Goal: Task Accomplishment & Management: Manage account settings

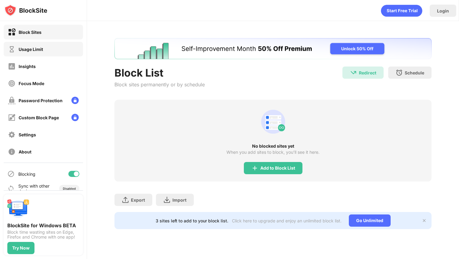
click at [53, 51] on div "Usage Limit" at bounding box center [43, 49] width 79 height 15
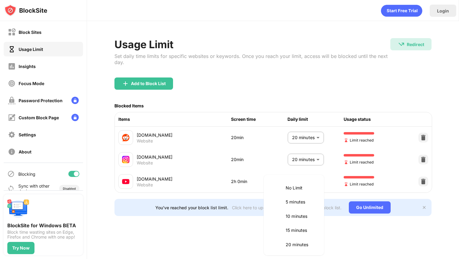
click at [307, 182] on body "Block Sites Usage Limit Insights Focus Mode Password Protection Custom Block Pa…" at bounding box center [229, 129] width 459 height 259
click at [298, 231] on p "15 minutes" at bounding box center [301, 230] width 31 height 7
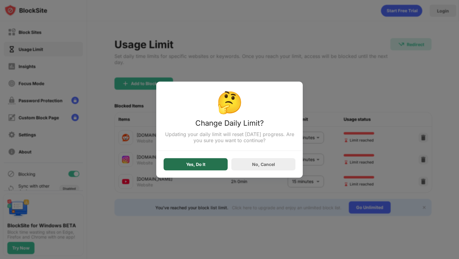
click at [199, 164] on div "Yes, Do It" at bounding box center [195, 164] width 19 height 5
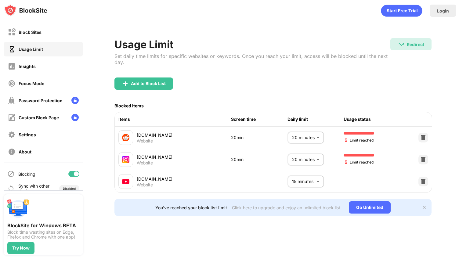
click at [306, 182] on body "Block Sites Usage Limit Insights Focus Mode Password Protection Custom Block Pa…" at bounding box center [229, 129] width 459 height 259
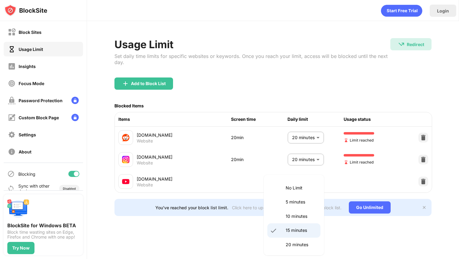
scroll to position [8, 0]
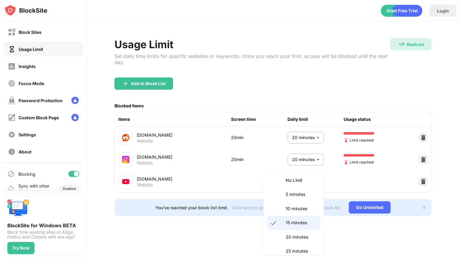
click at [306, 236] on p "20 minutes" at bounding box center [301, 237] width 31 height 7
type input "**"
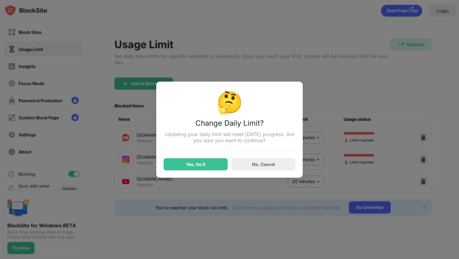
click at [204, 165] on div "Yes, Do It" at bounding box center [195, 164] width 19 height 5
